Goal: Information Seeking & Learning: Learn about a topic

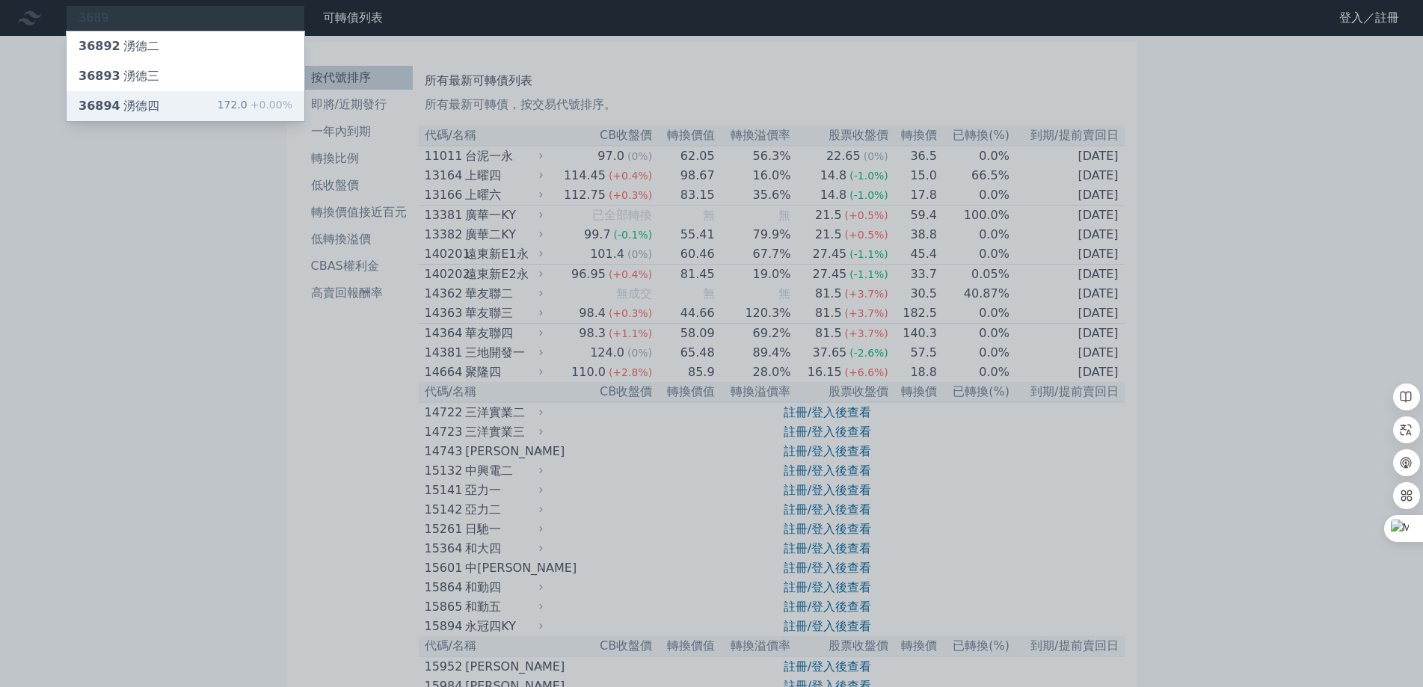
type input "3689"
click at [197, 108] on div "36894 湧德四 172.0 +0.00%" at bounding box center [186, 106] width 238 height 30
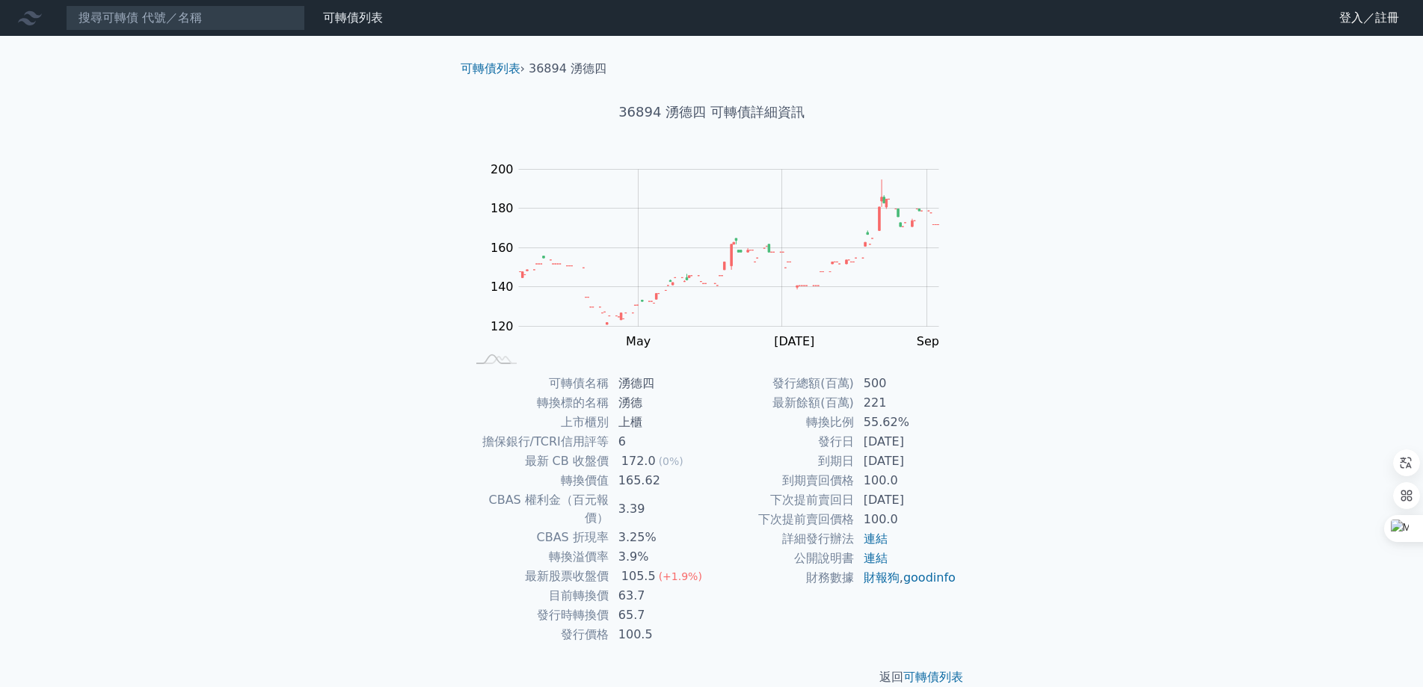
click at [564, 528] on td "CBAS 折現率" at bounding box center [538, 537] width 143 height 19
drag, startPoint x: 820, startPoint y: 460, endPoint x: 950, endPoint y: 458, distance: 130.1
click at [950, 458] on tr "到期日 [DATE]" at bounding box center [834, 461] width 245 height 19
click at [842, 449] on td "發行日" at bounding box center [783, 441] width 143 height 19
click at [227, 26] on input at bounding box center [185, 17] width 239 height 25
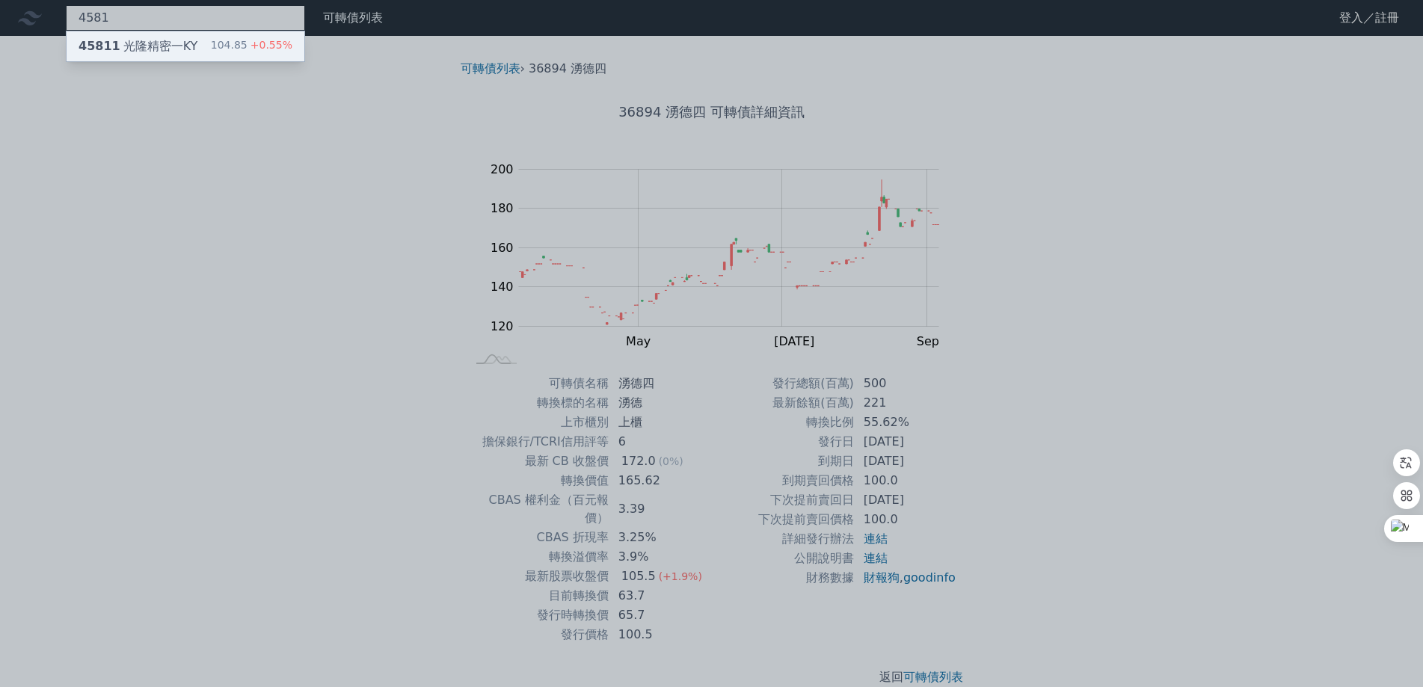
type input "4581"
click at [203, 49] on div "45811 光隆精密一KY 104.85 +0.55%" at bounding box center [186, 46] width 238 height 30
